Goal: Task Accomplishment & Management: Use online tool/utility

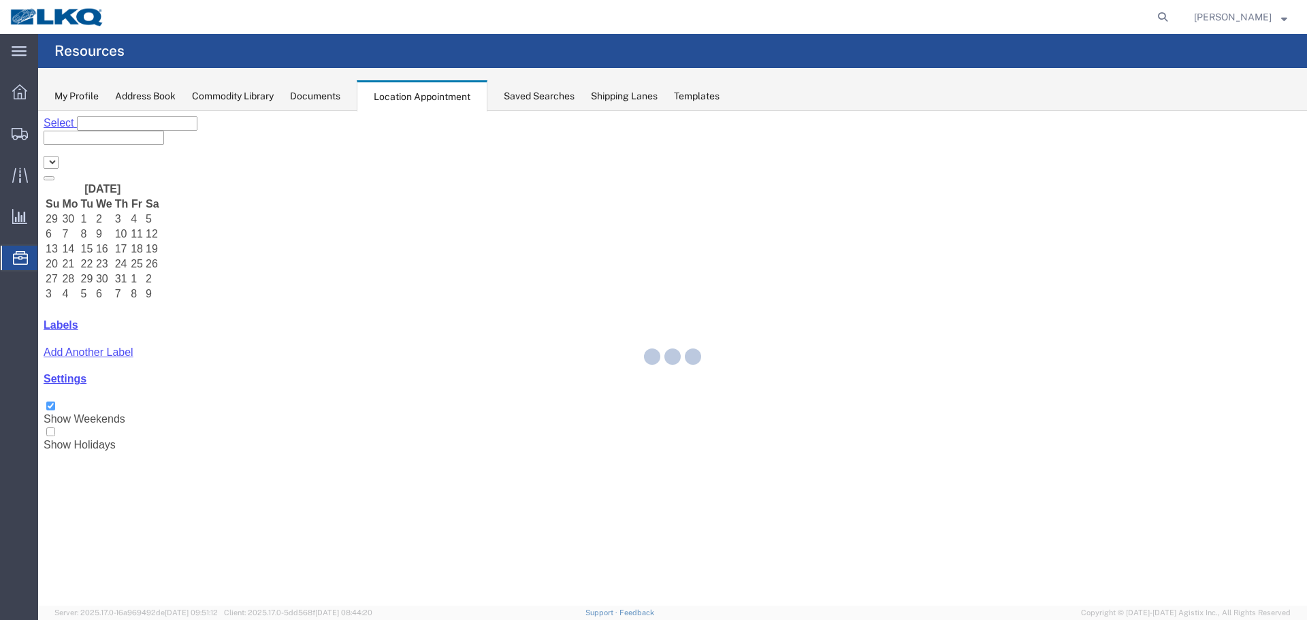
select select "28018"
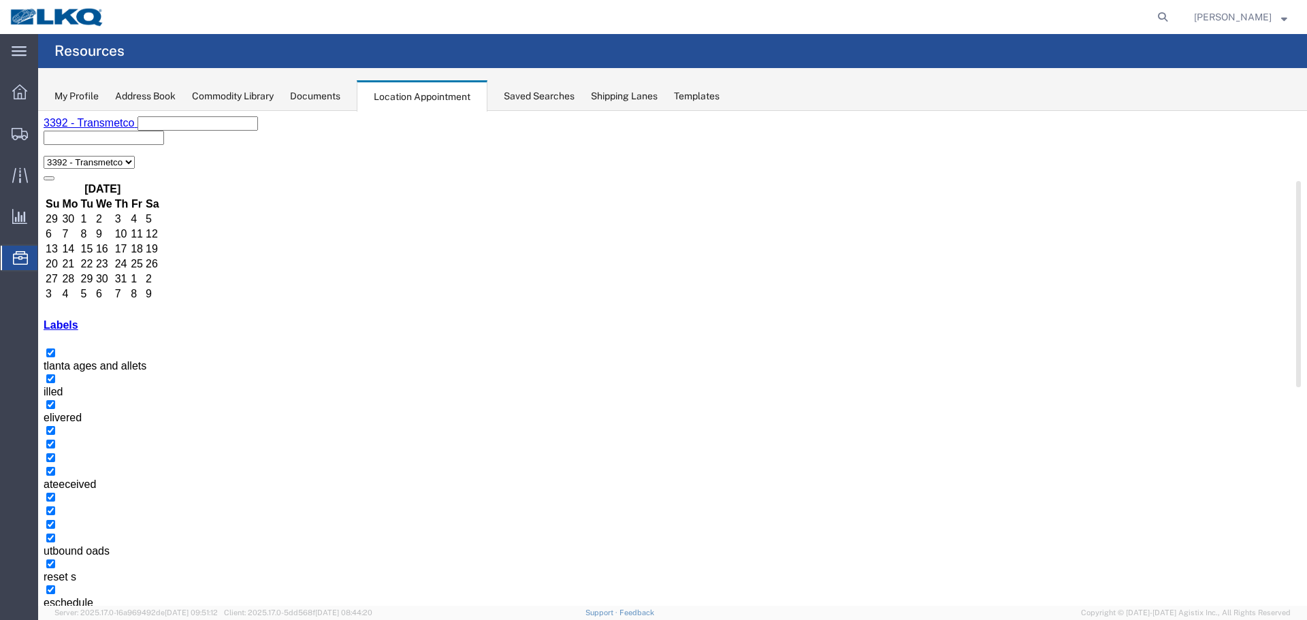
drag, startPoint x: 598, startPoint y: 464, endPoint x: 529, endPoint y: 457, distance: 69.1
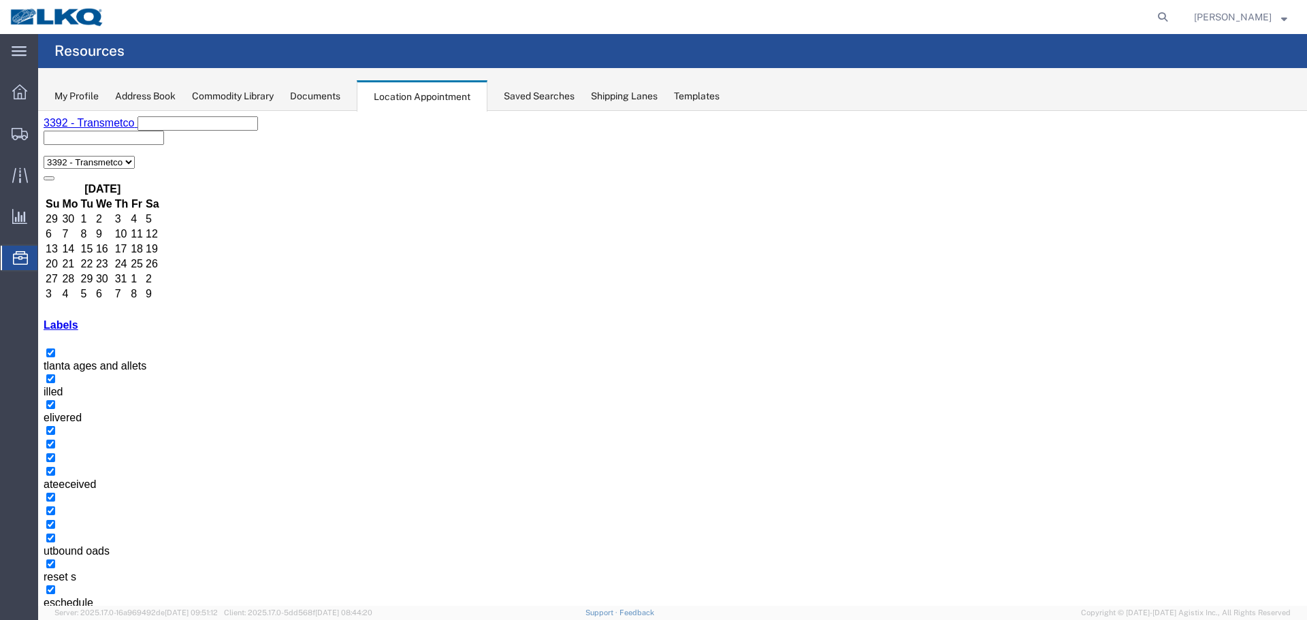
drag, startPoint x: 602, startPoint y: 477, endPoint x: 594, endPoint y: 476, distance: 9.0
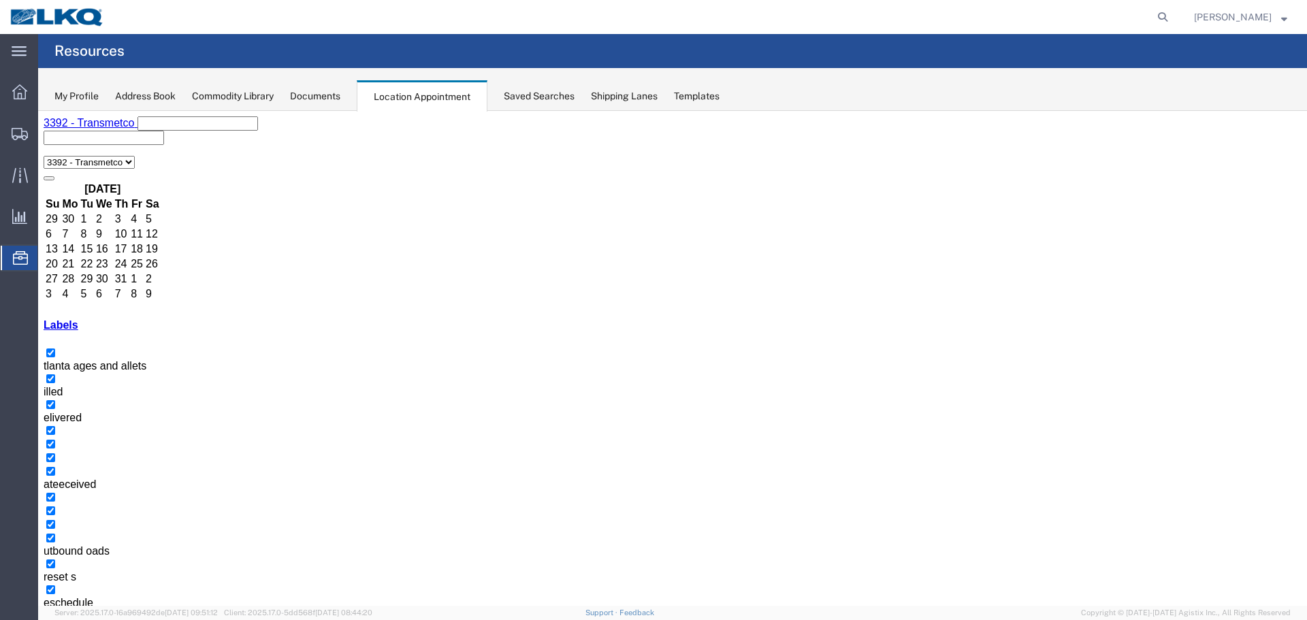
drag, startPoint x: 597, startPoint y: 508, endPoint x: 582, endPoint y: 500, distance: 17.1
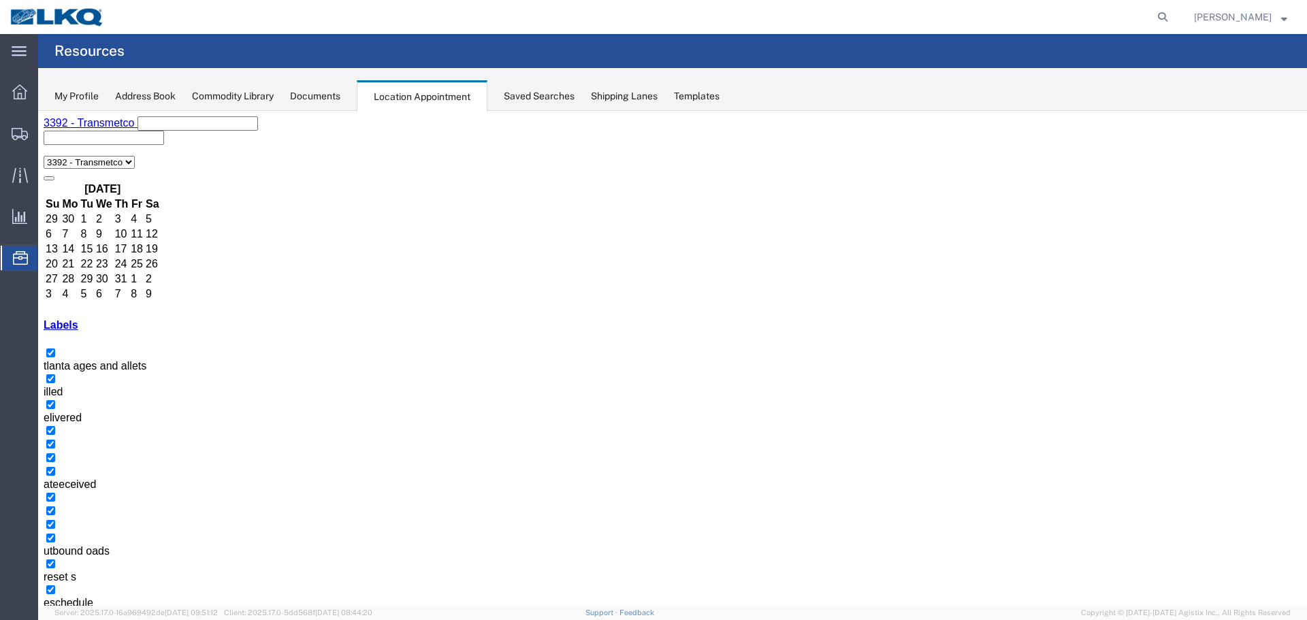
select select "1"
select select "22"
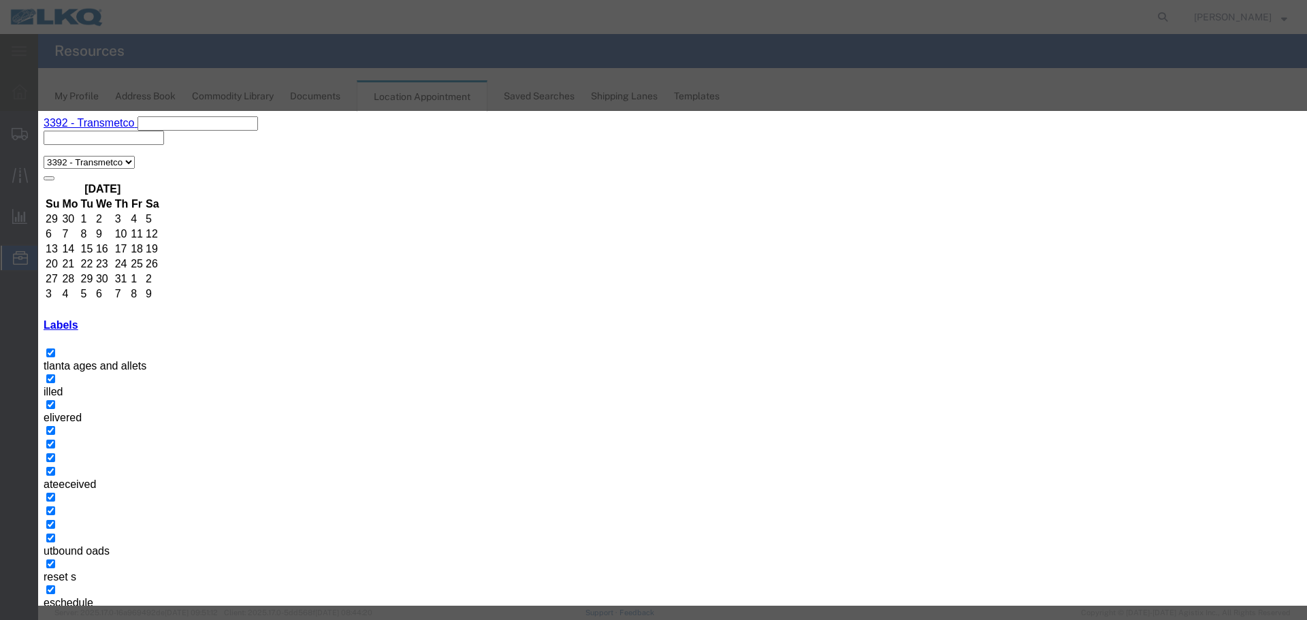
select select
drag, startPoint x: 468, startPoint y: 202, endPoint x: 510, endPoint y: 204, distance: 41.6
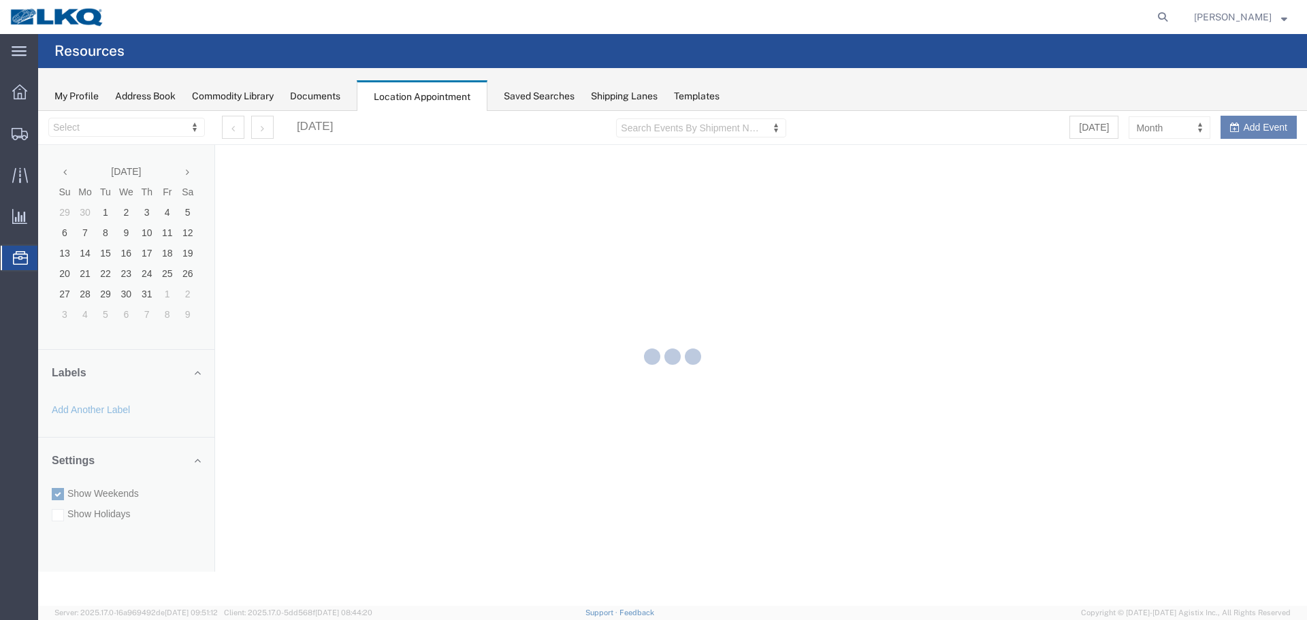
select select "28018"
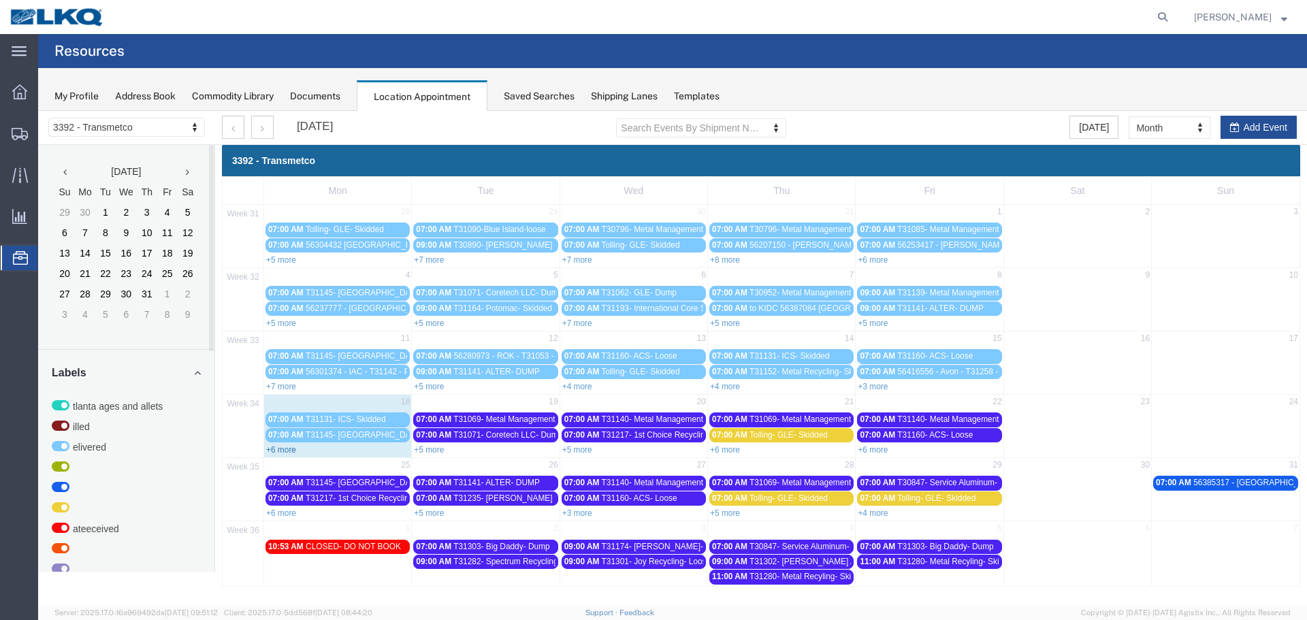
click at [288, 454] on link "+6 more" at bounding box center [281, 450] width 30 height 10
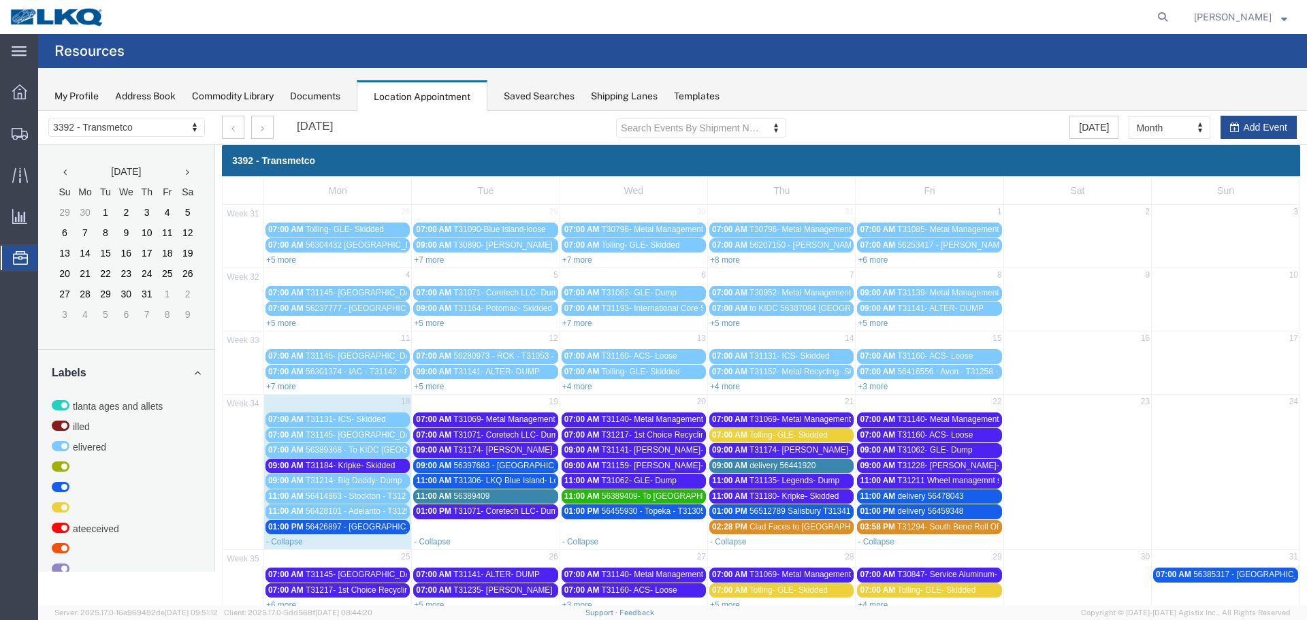
click at [495, 419] on span "T31069- Metal Management- Skidded" at bounding box center [521, 420] width 136 height 10
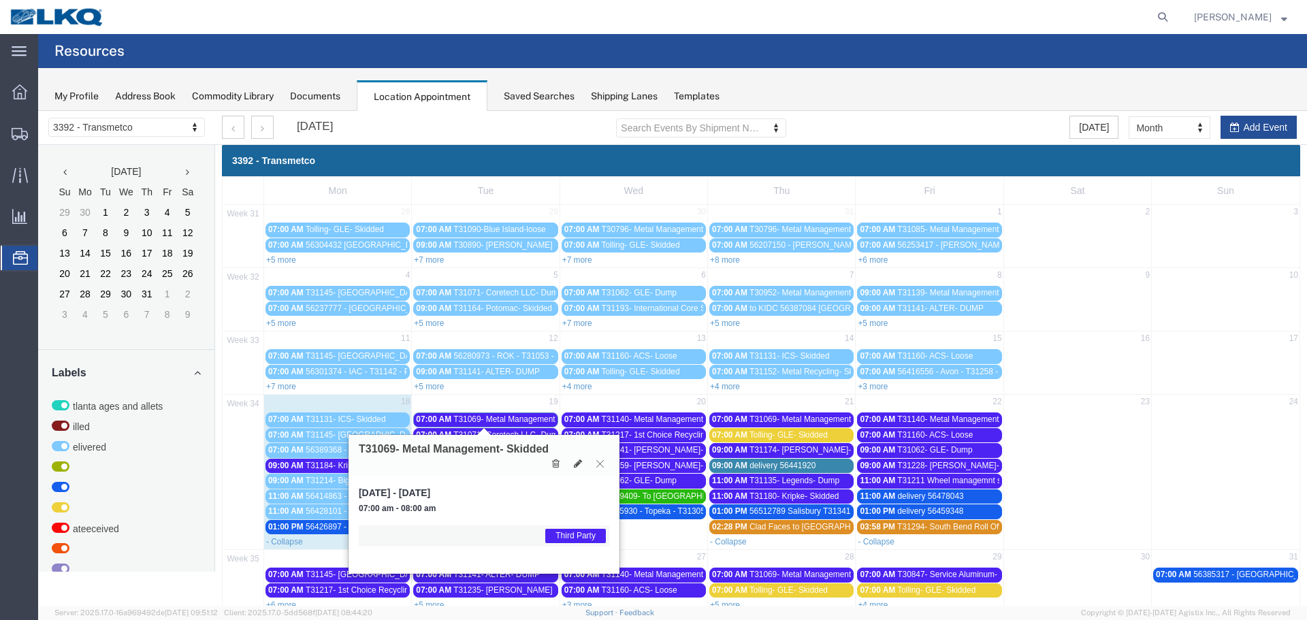
drag, startPoint x: 600, startPoint y: 468, endPoint x: 544, endPoint y: 448, distance: 59.4
click at [598, 468] on button at bounding box center [600, 463] width 18 height 13
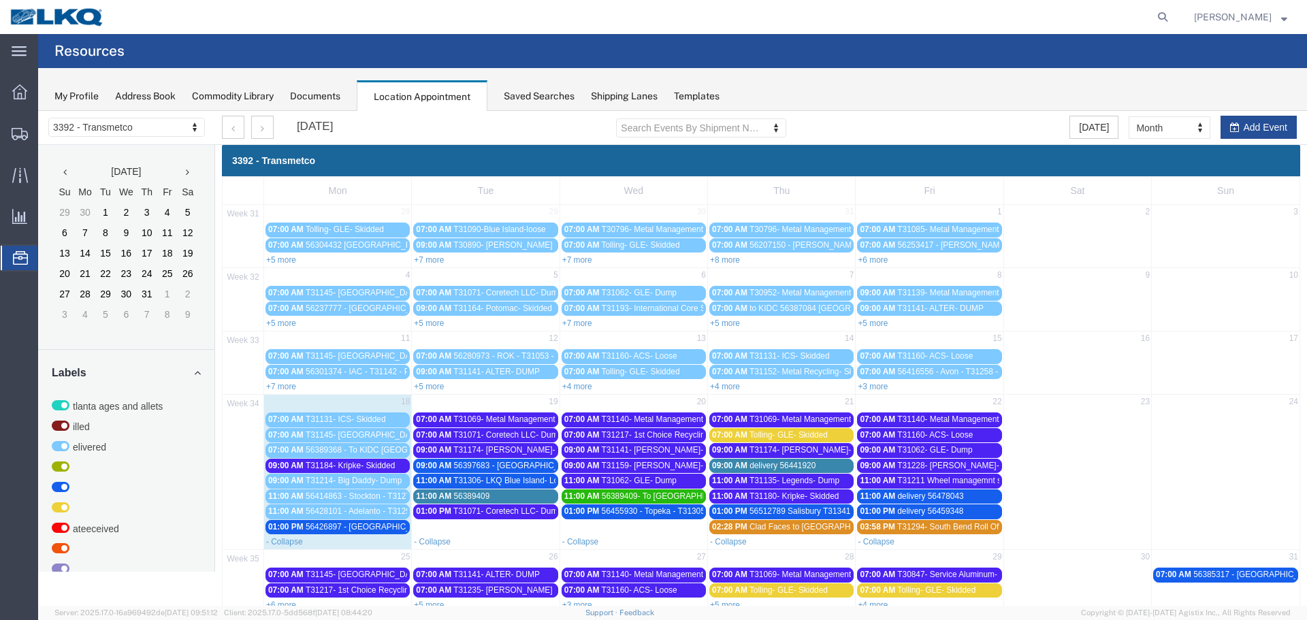
click at [473, 432] on span "T31071- Coretech LLC- Dump" at bounding box center [507, 435] width 109 height 10
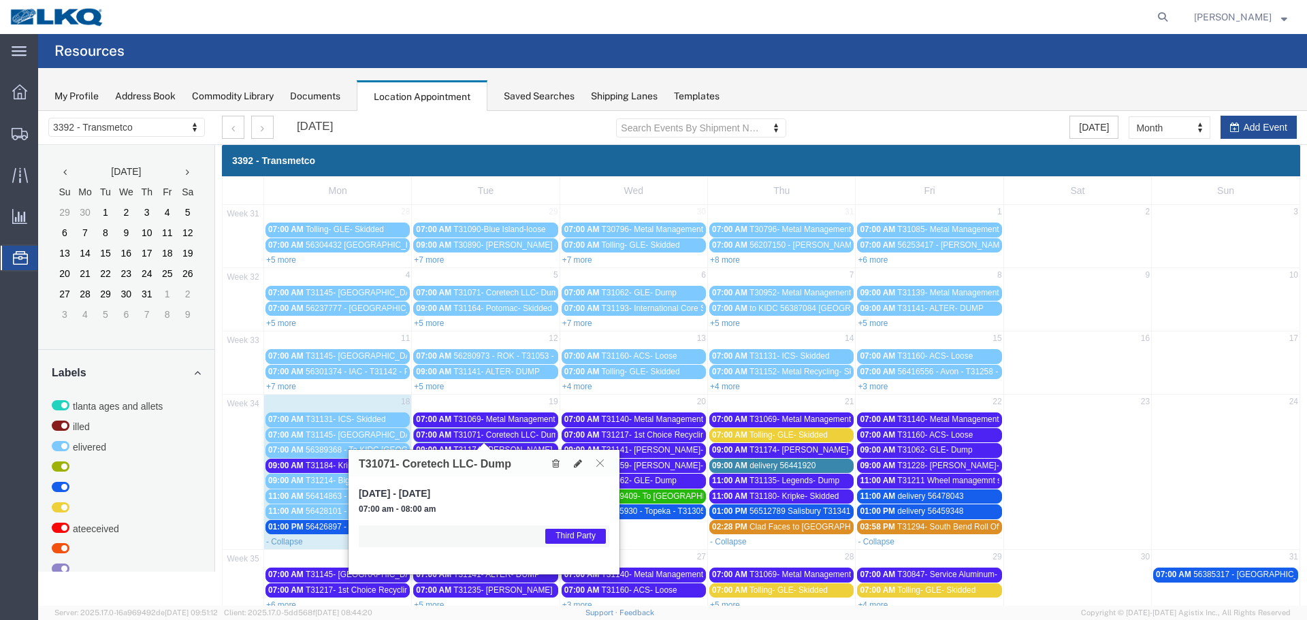
click at [602, 464] on icon at bounding box center [599, 463] width 7 height 8
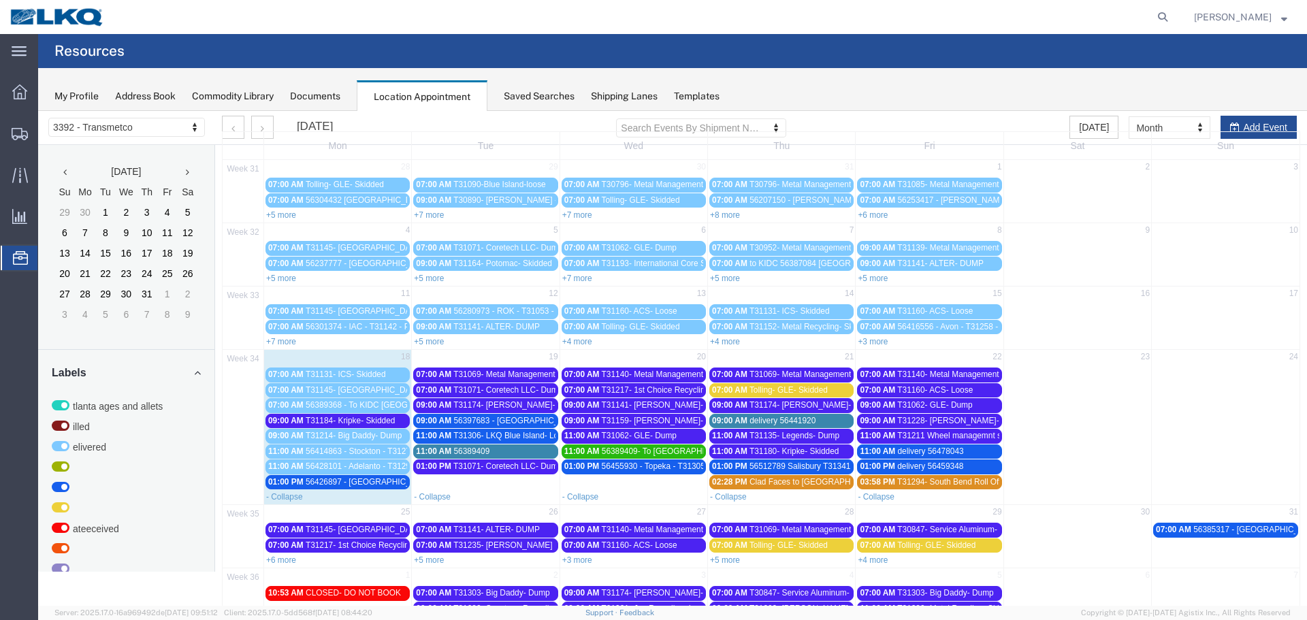
scroll to position [87, 0]
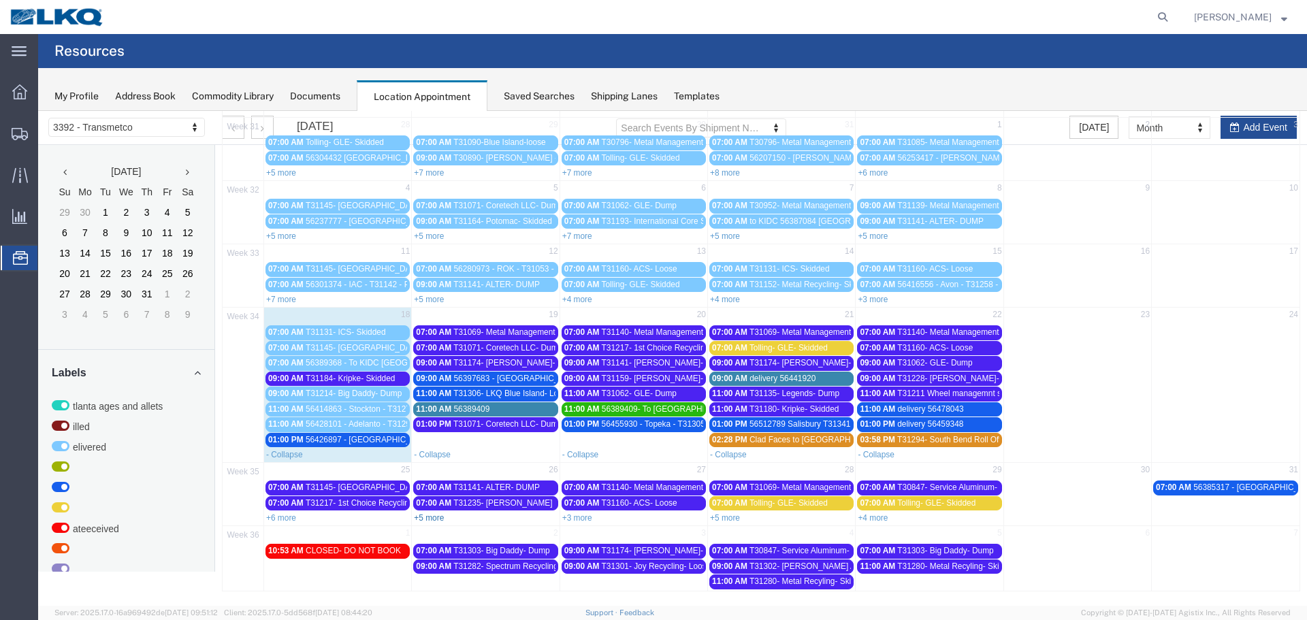
click at [442, 517] on link "+5 more" at bounding box center [429, 518] width 30 height 10
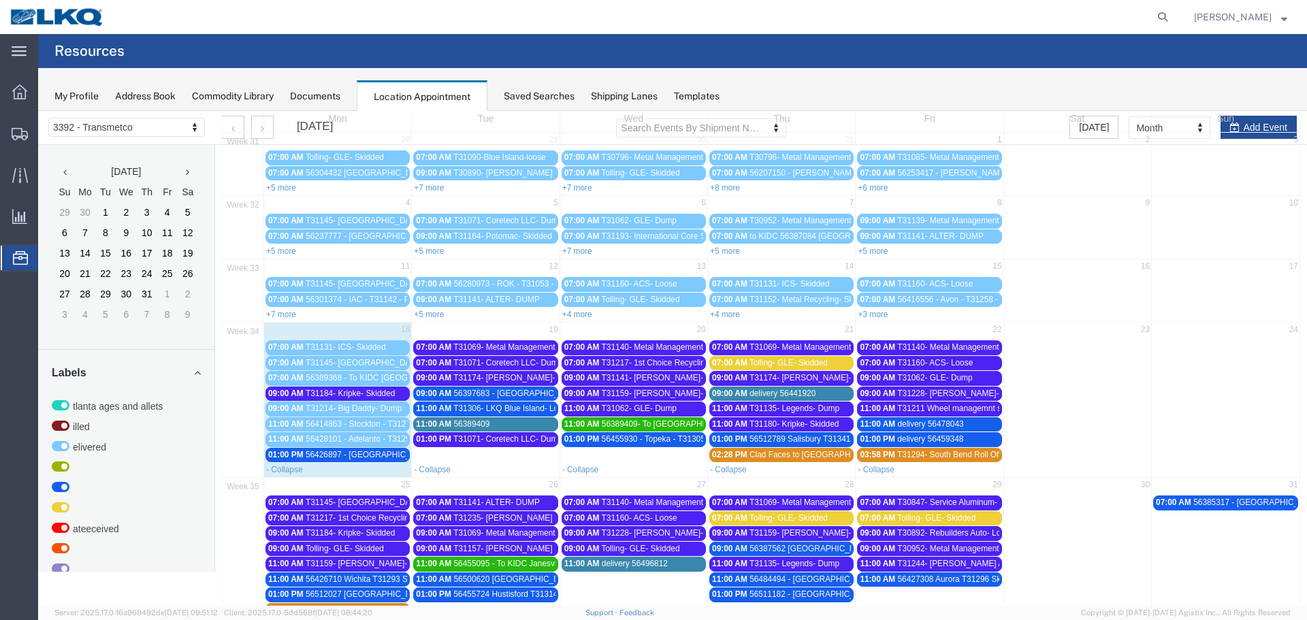
scroll to position [0, 0]
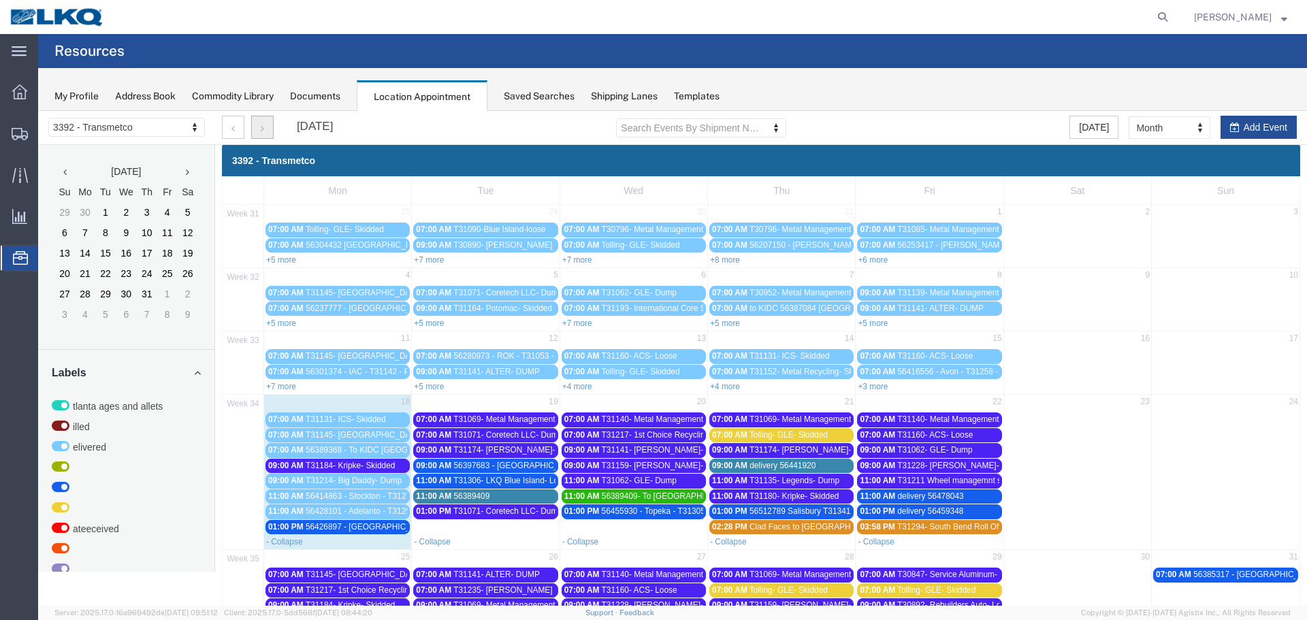
click at [255, 123] on button "button" at bounding box center [262, 127] width 22 height 23
